Goal: Task Accomplishment & Management: Use online tool/utility

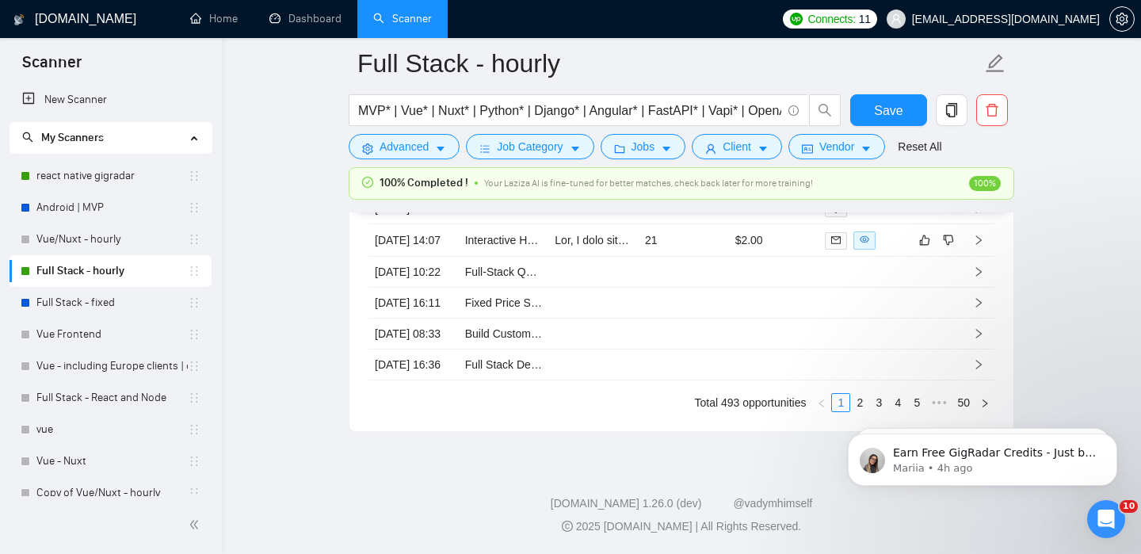
scroll to position [4429, 0]
click at [984, 257] on td at bounding box center [978, 240] width 32 height 32
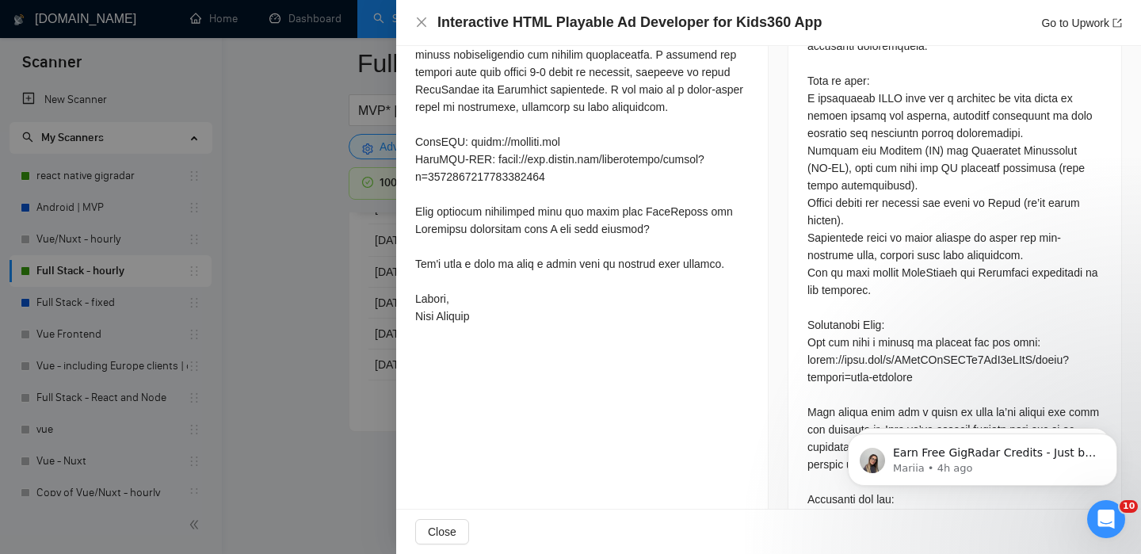
scroll to position [1094, 0]
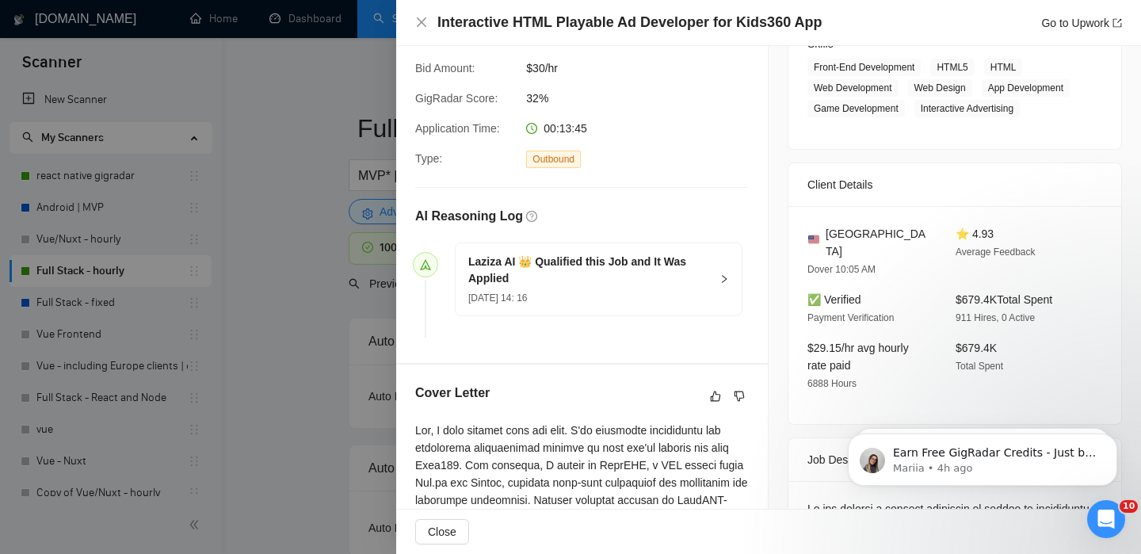
scroll to position [314, 0]
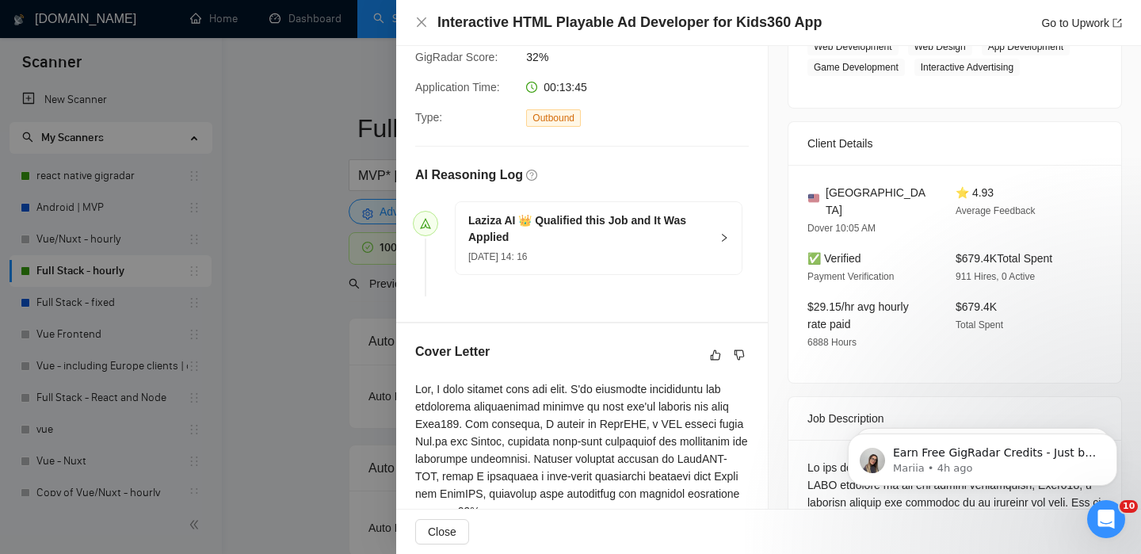
click at [186, 331] on div at bounding box center [570, 277] width 1141 height 554
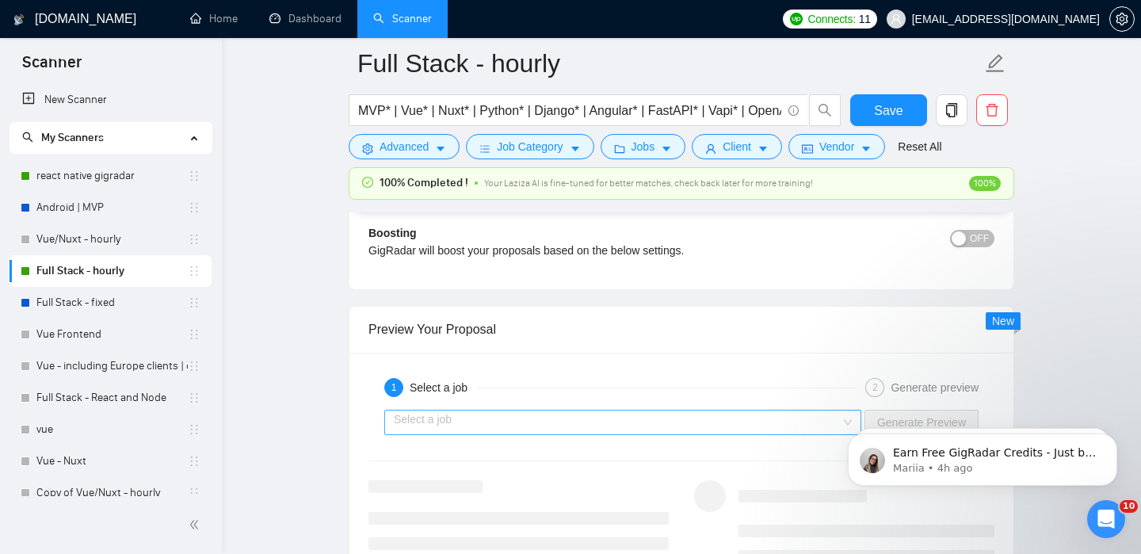
scroll to position [2996, 0]
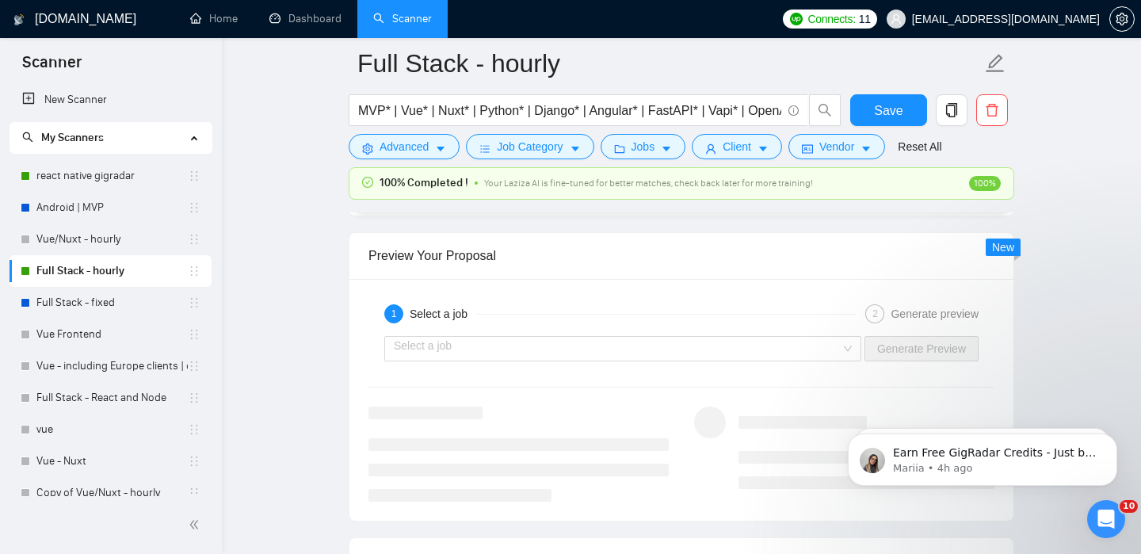
drag, startPoint x: 490, startPoint y: 5, endPoint x: 505, endPoint y: 12, distance: 17.4
click at [505, 12] on ul "Home Dashboard Scanner" at bounding box center [469, 19] width 609 height 38
